Goal: Task Accomplishment & Management: Complete application form

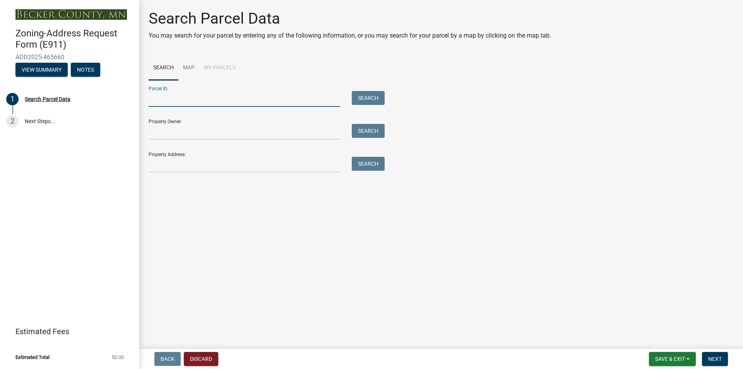
click at [159, 98] on input "Parcel ID:" at bounding box center [245, 99] width 192 height 16
click at [367, 96] on button "Search" at bounding box center [368, 98] width 33 height 14
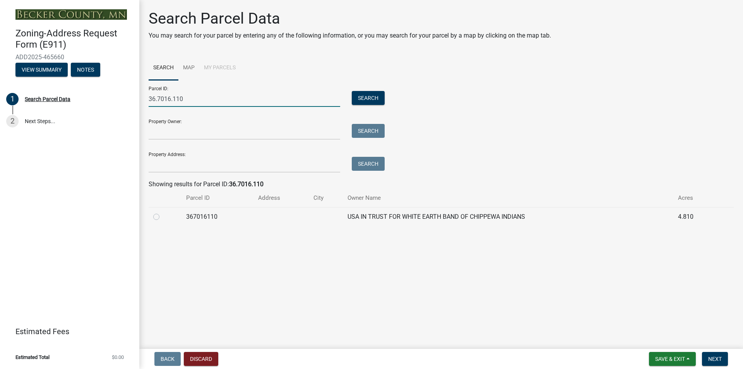
click at [185, 99] on input "36.7016.110" at bounding box center [245, 99] width 192 height 16
type input "3"
